Goal: Task Accomplishment & Management: Manage account settings

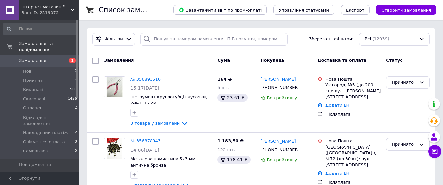
click at [51, 58] on span "Замовлення" at bounding box center [40, 61] width 42 height 6
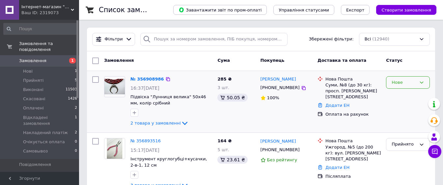
click at [397, 84] on div "Нове" at bounding box center [404, 82] width 25 height 7
click at [396, 96] on li "Прийнято" at bounding box center [407, 96] width 43 height 12
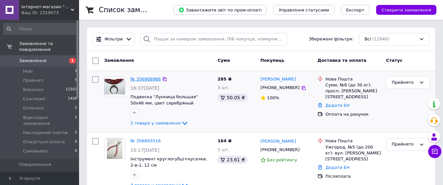
click at [147, 79] on link "№ 356908986" at bounding box center [145, 79] width 30 height 5
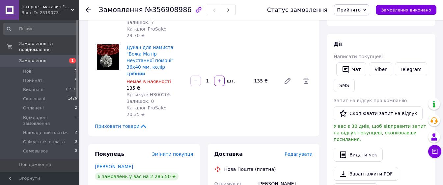
scroll to position [165, 0]
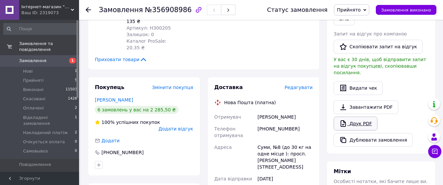
click at [359, 131] on link "Друк PDF" at bounding box center [356, 124] width 44 height 14
click at [56, 58] on span "Замовлення" at bounding box center [40, 61] width 42 height 6
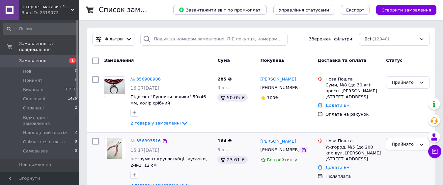
click at [301, 153] on icon at bounding box center [303, 150] width 5 height 5
click at [48, 58] on span "Замовлення" at bounding box center [40, 61] width 42 height 6
click at [49, 58] on span "Замовлення" at bounding box center [40, 61] width 42 height 6
click at [56, 58] on span "Замовлення" at bounding box center [40, 61] width 42 height 6
